Goal: Transaction & Acquisition: Purchase product/service

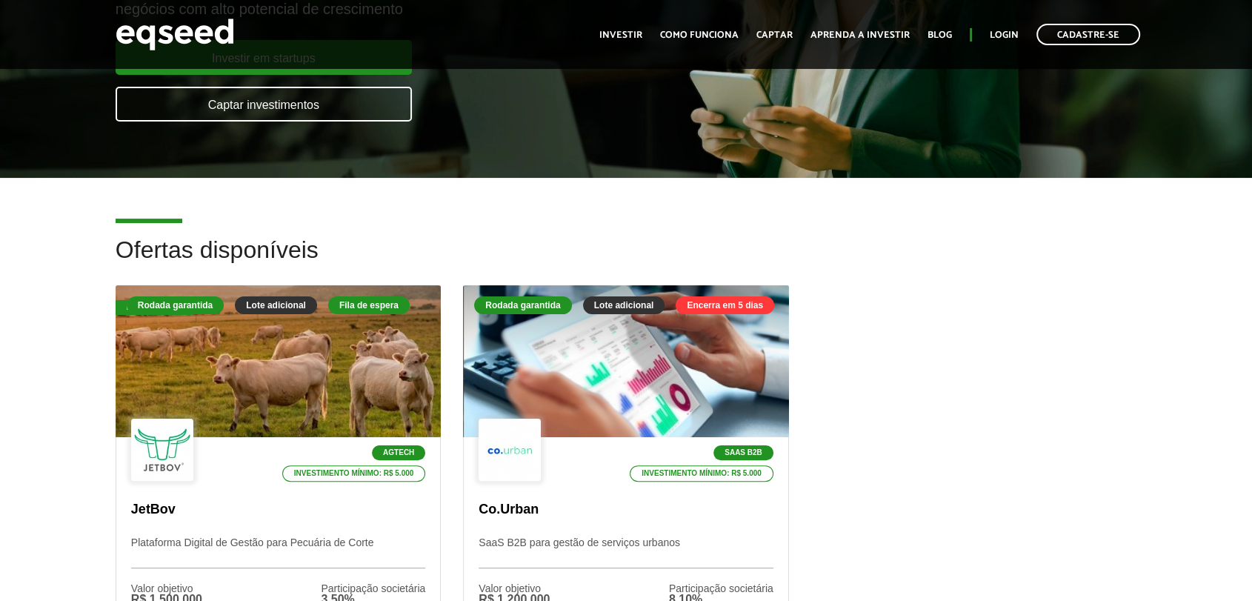
scroll to position [329, 0]
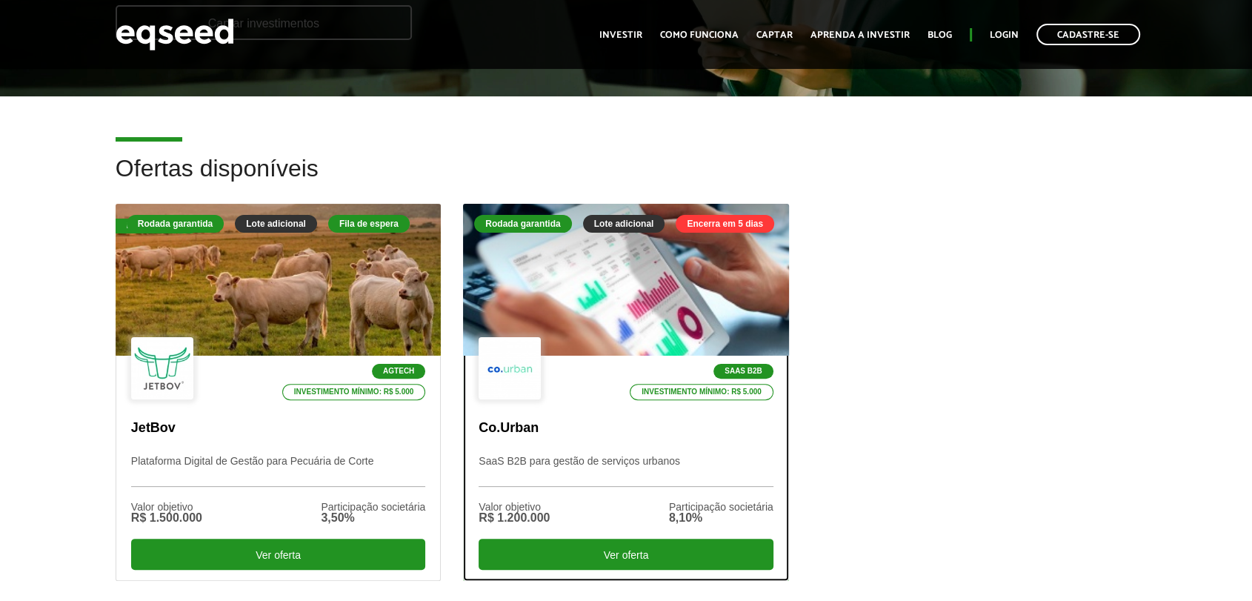
click at [583, 339] on div "SaaS B2B Investimento mínimo: R$ 5.000" at bounding box center [626, 369] width 294 height 64
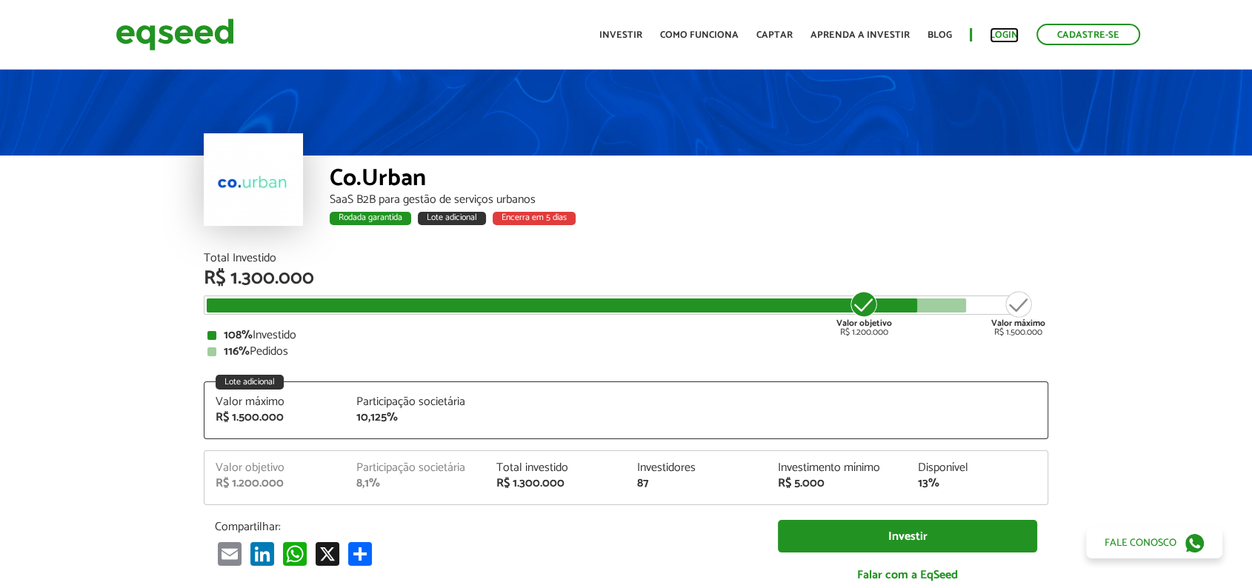
click at [994, 32] on link "Login" at bounding box center [1004, 35] width 29 height 10
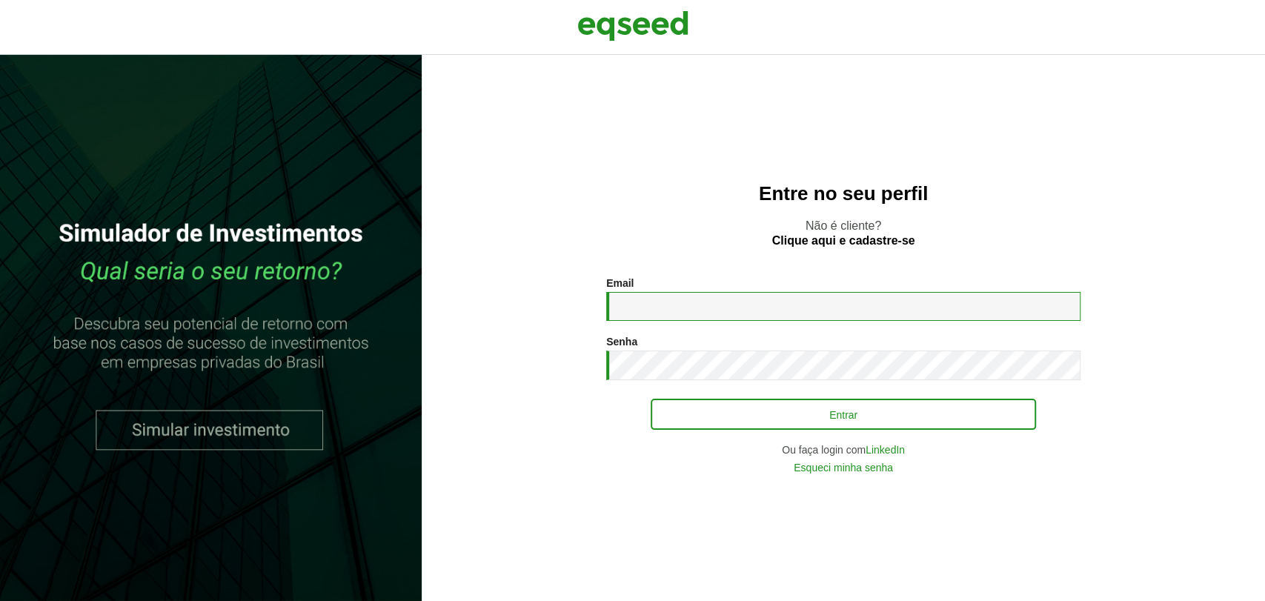
type input "**********"
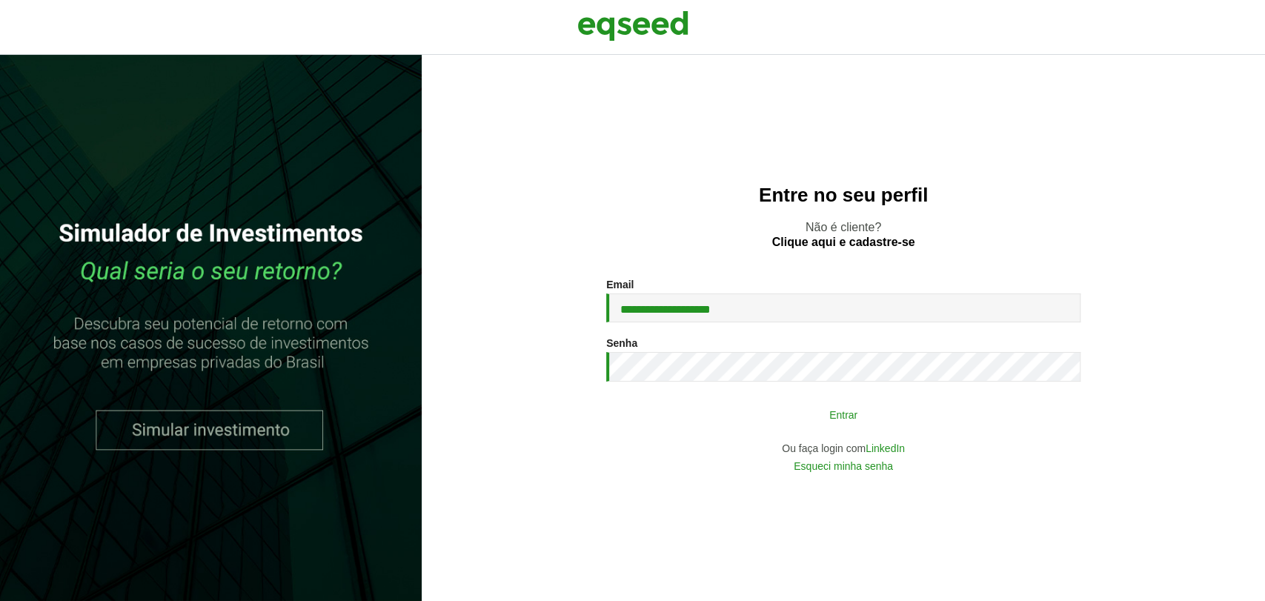
click at [668, 425] on button "Entrar" at bounding box center [842, 414] width 385 height 28
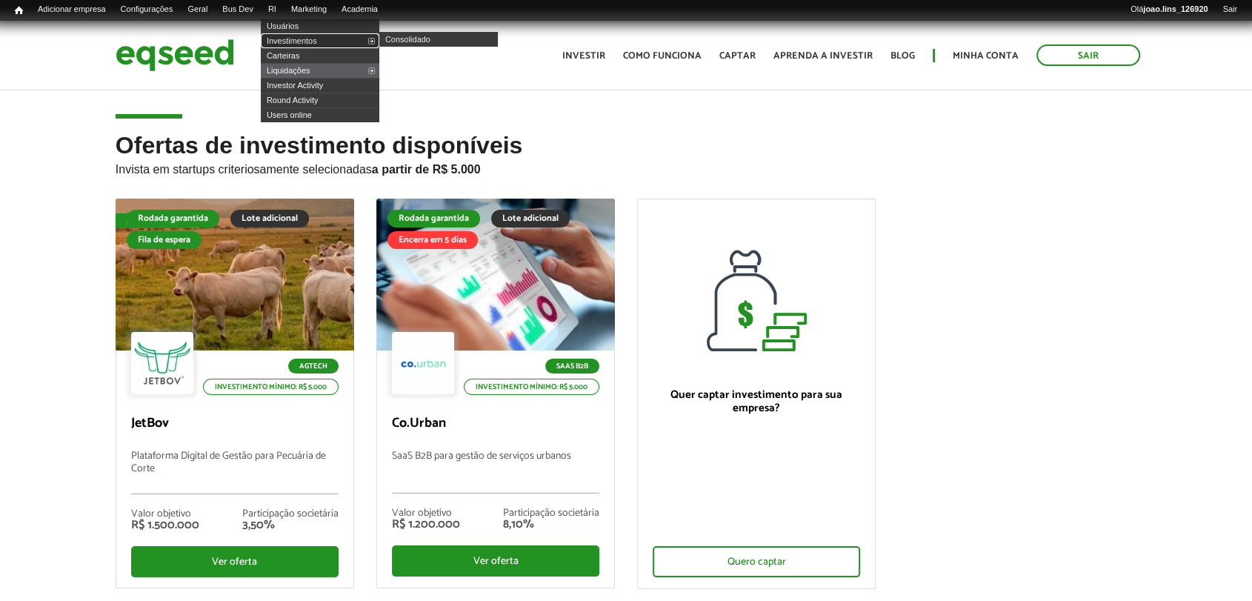
click at [297, 37] on link "Investimentos" at bounding box center [320, 40] width 119 height 15
